Goal: Navigation & Orientation: Find specific page/section

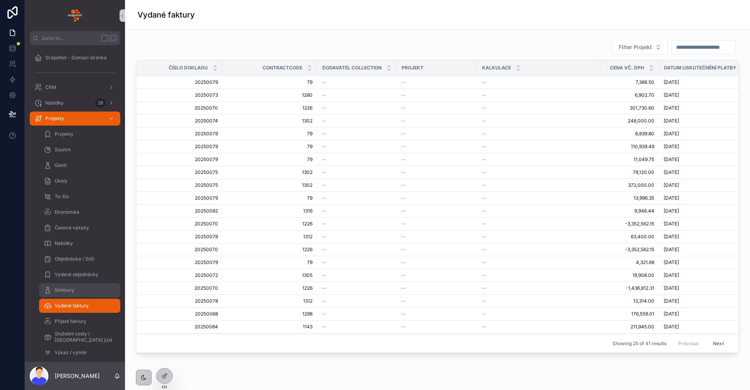
click at [89, 292] on div "Smlouvy" at bounding box center [80, 290] width 72 height 12
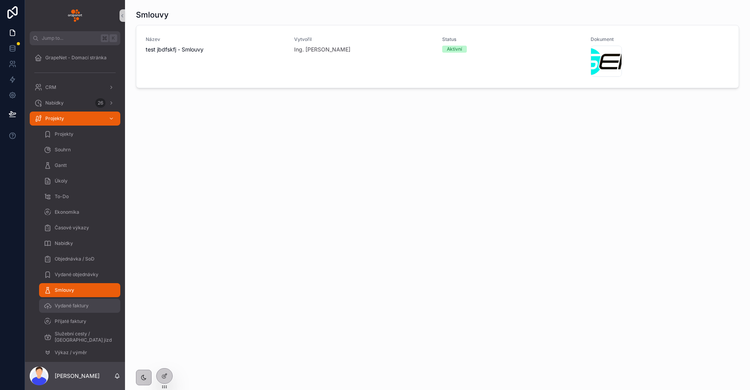
click at [86, 306] on span "Vydané faktury" at bounding box center [72, 306] width 34 height 6
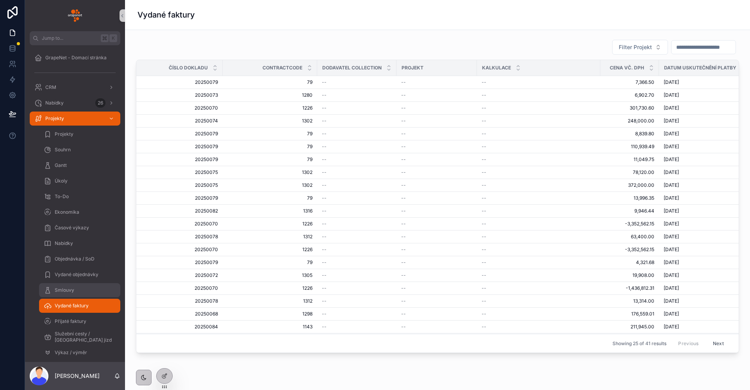
click at [91, 290] on div "Smlouvy" at bounding box center [80, 290] width 72 height 12
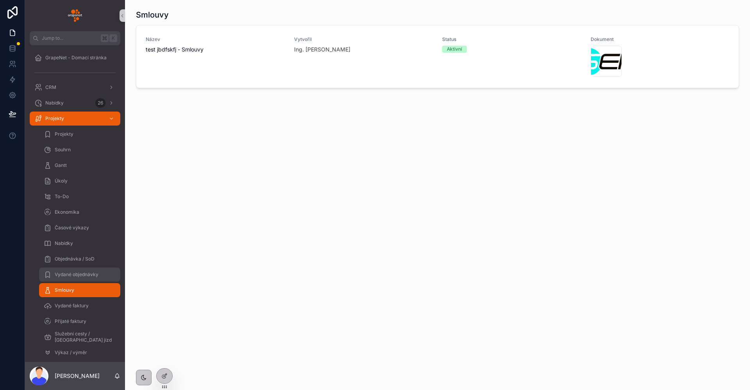
click at [87, 278] on div "Vydané objednávky" at bounding box center [80, 275] width 72 height 12
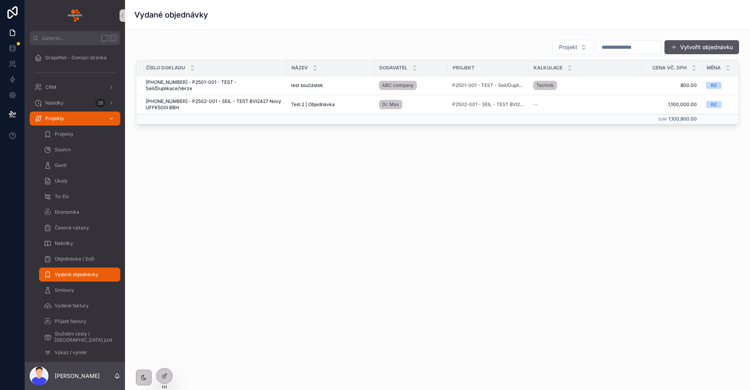
click at [70, 22] on div "scrollable content" at bounding box center [75, 15] width 100 height 31
click at [71, 17] on img "scrollable content" at bounding box center [75, 15] width 14 height 12
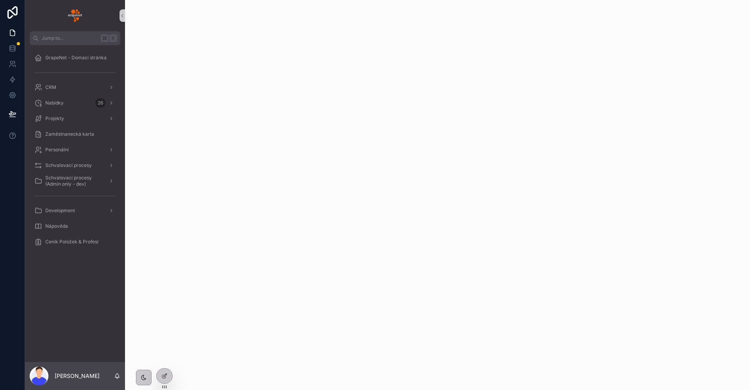
click at [71, 17] on img "scrollable content" at bounding box center [75, 15] width 14 height 12
